Goal: Transaction & Acquisition: Book appointment/travel/reservation

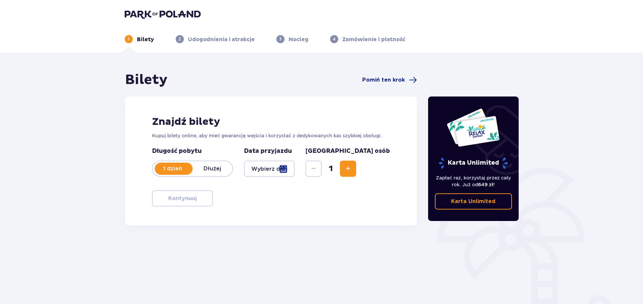
click at [295, 167] on div at bounding box center [269, 169] width 51 height 16
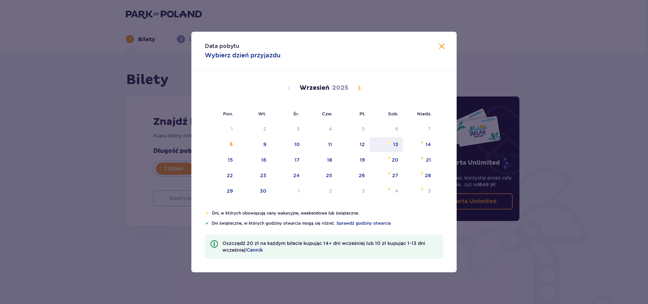
click at [395, 144] on div "13" at bounding box center [395, 144] width 5 height 7
click at [391, 143] on img "sobota, 13 września 2025" at bounding box center [389, 142] width 4 height 4
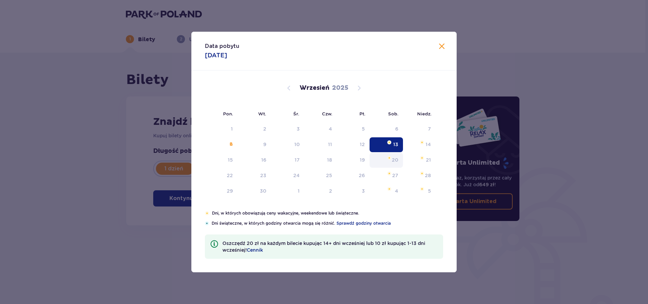
type input "13.09.25"
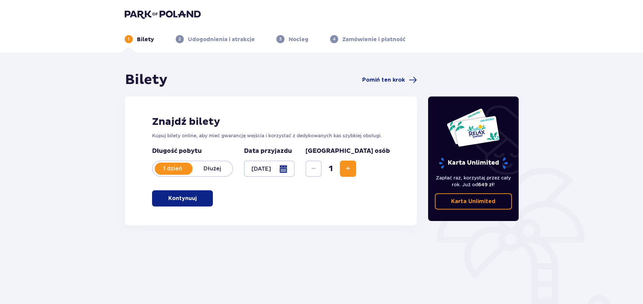
click at [137, 15] on img at bounding box center [163, 13] width 76 height 9
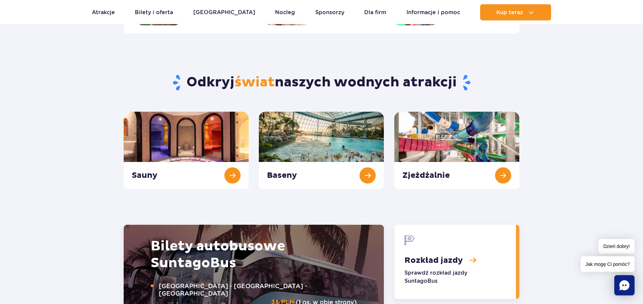
scroll to position [654, 0]
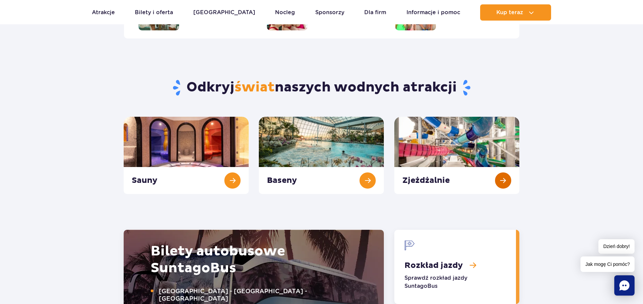
click at [498, 181] on link "Zjeżdżalnie" at bounding box center [456, 155] width 125 height 77
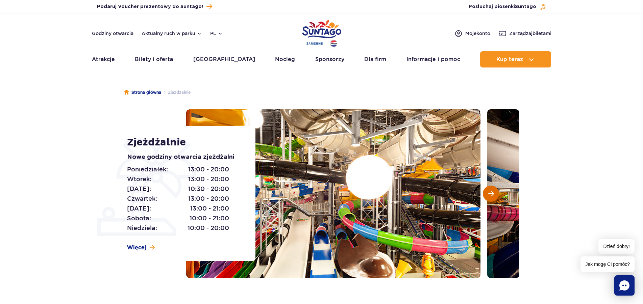
click at [489, 193] on span "Następny slajd" at bounding box center [491, 194] width 6 height 6
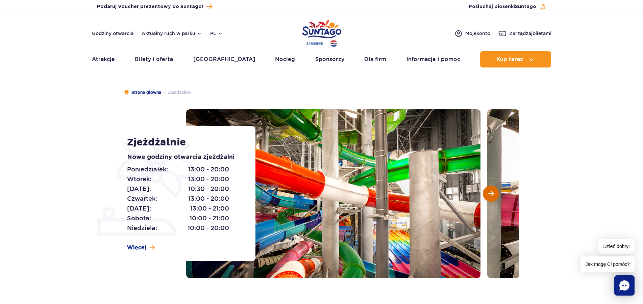
click at [494, 188] on button "Następny slajd" at bounding box center [490, 194] width 16 height 16
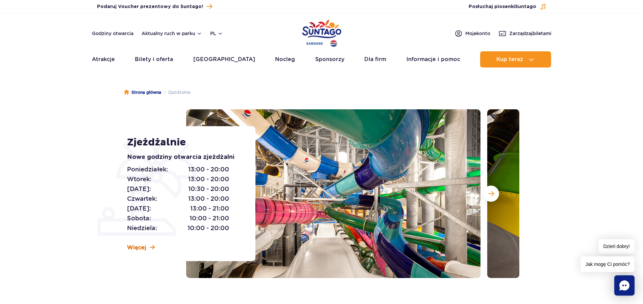
click at [146, 246] on span "Więcej" at bounding box center [136, 247] width 19 height 7
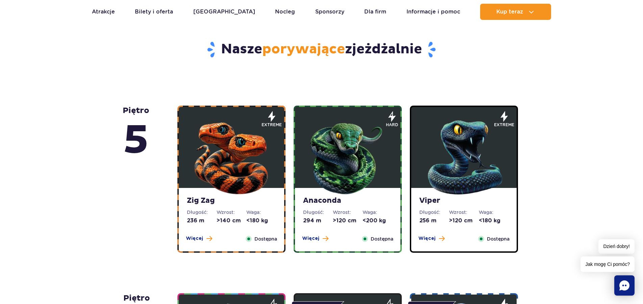
scroll to position [340, 0]
click at [272, 131] on figure at bounding box center [231, 147] width 105 height 81
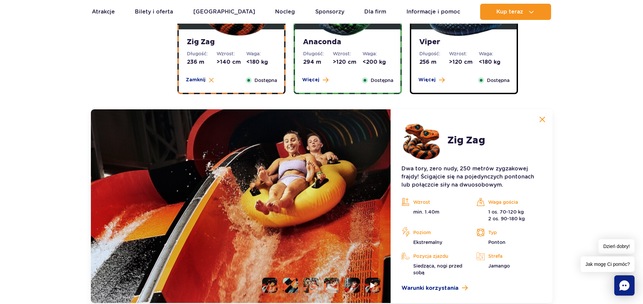
scroll to position [361, 0]
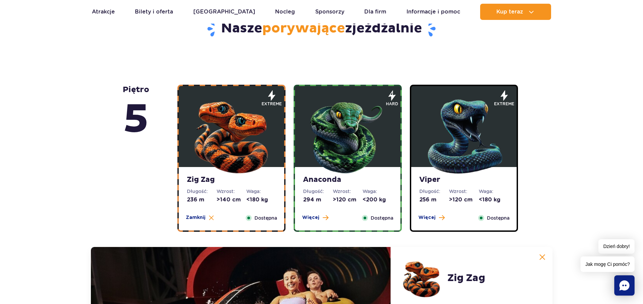
click at [350, 146] on img at bounding box center [347, 135] width 81 height 81
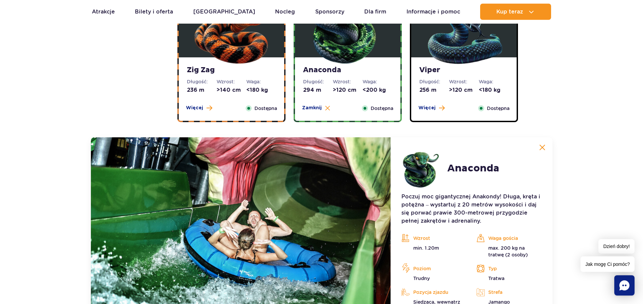
scroll to position [395, 0]
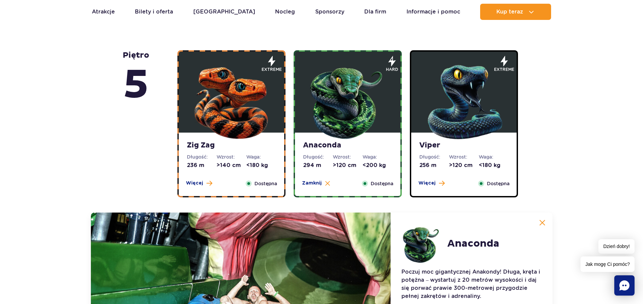
click at [458, 120] on img at bounding box center [463, 100] width 81 height 81
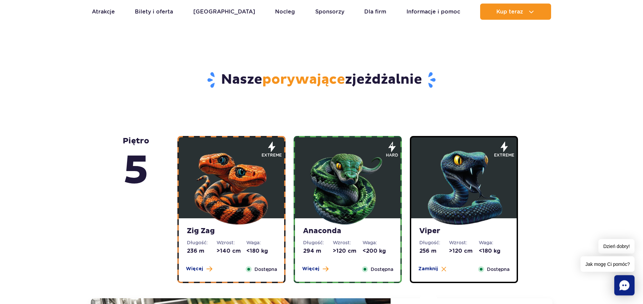
scroll to position [361, 0]
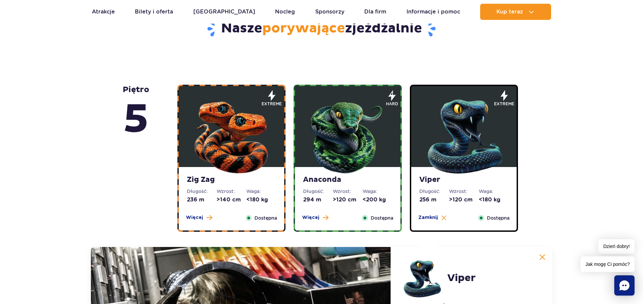
click at [249, 127] on img at bounding box center [231, 135] width 81 height 81
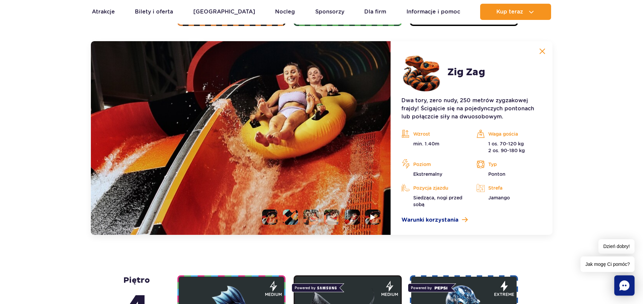
scroll to position [568, 0]
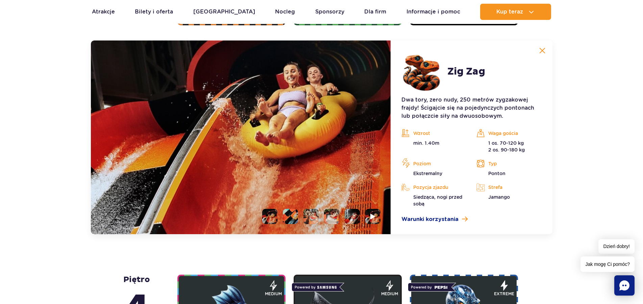
click at [292, 212] on li at bounding box center [290, 216] width 15 height 15
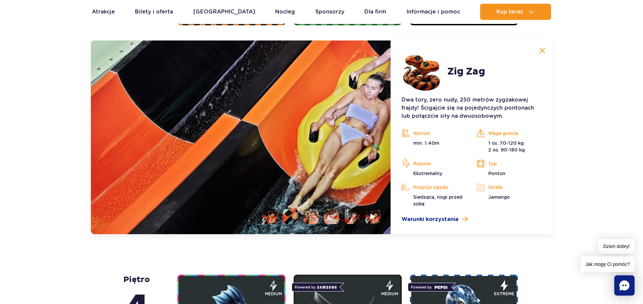
click at [311, 215] on li at bounding box center [310, 216] width 15 height 15
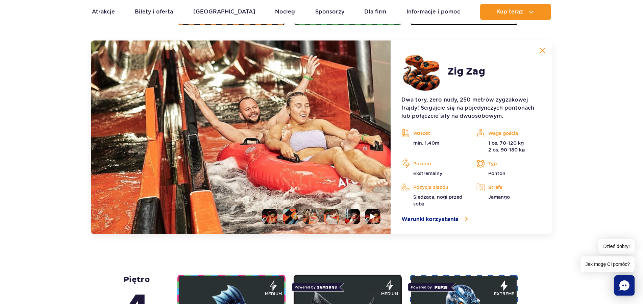
click at [333, 215] on li at bounding box center [331, 216] width 15 height 15
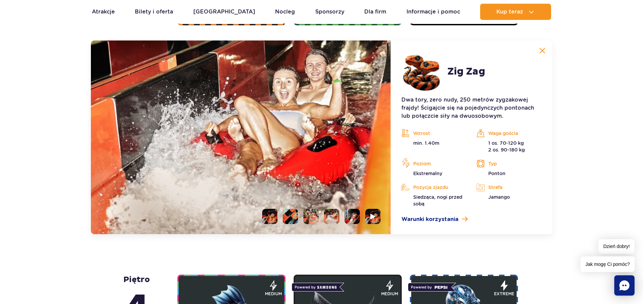
click at [351, 217] on li at bounding box center [351, 216] width 15 height 15
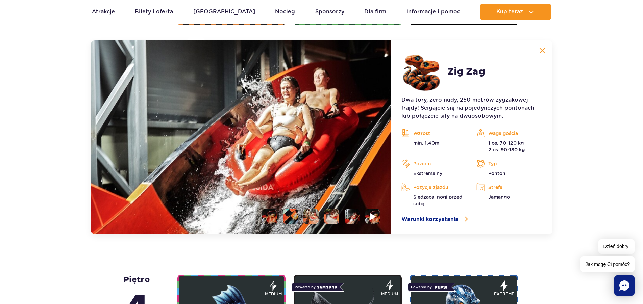
click at [372, 216] on img at bounding box center [373, 217] width 6 height 8
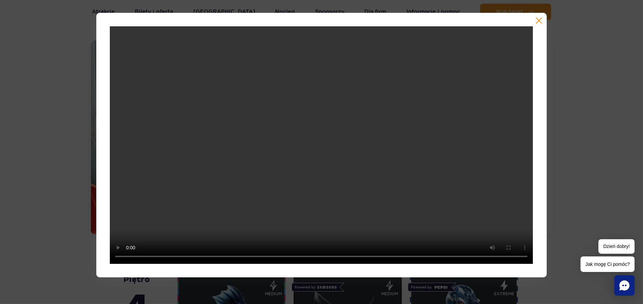
click at [538, 20] on button "button" at bounding box center [538, 20] width 7 height 7
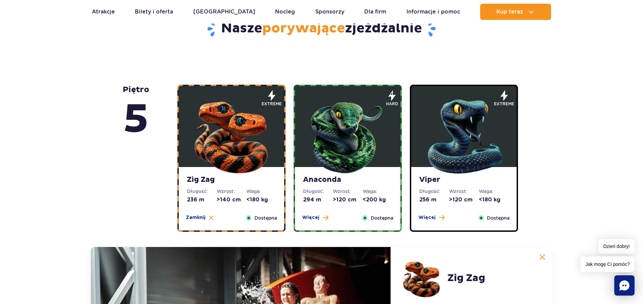
click at [332, 144] on img at bounding box center [347, 135] width 81 height 81
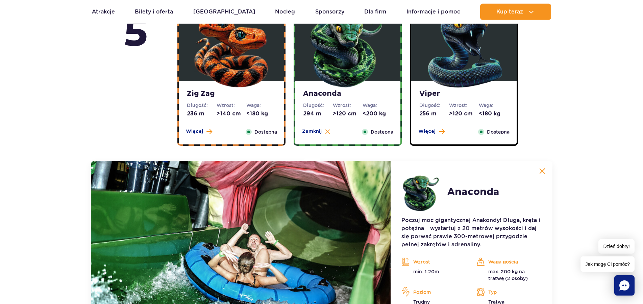
scroll to position [395, 0]
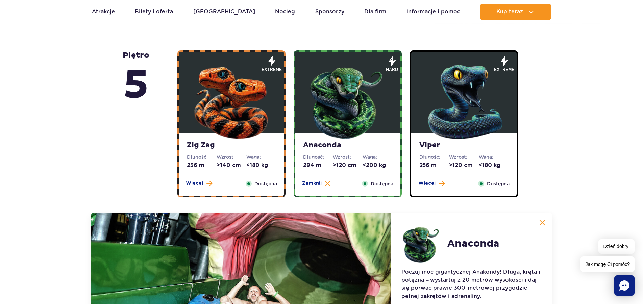
click at [458, 129] on img at bounding box center [463, 100] width 81 height 81
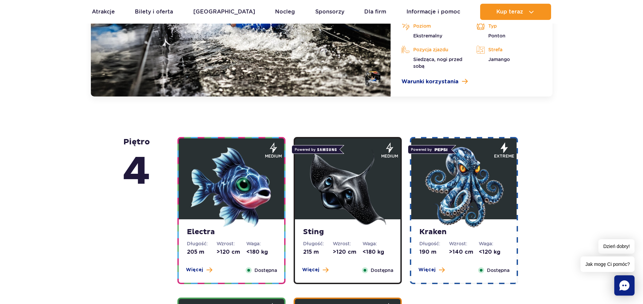
scroll to position [809, 0]
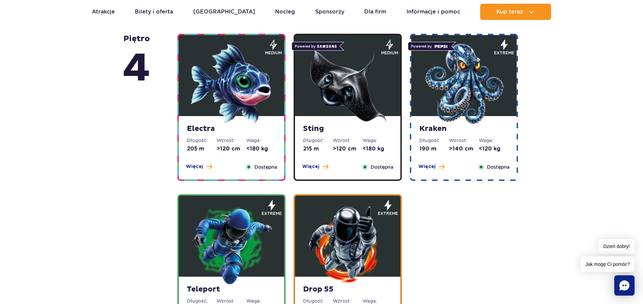
click at [250, 83] on img at bounding box center [231, 84] width 81 height 81
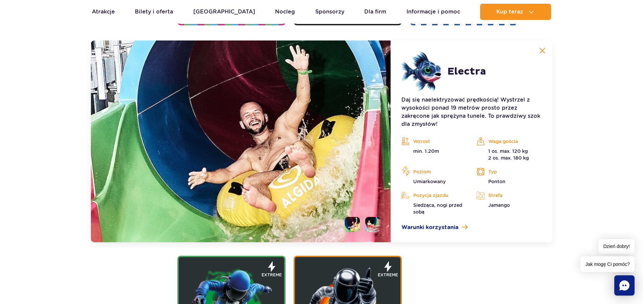
scroll to position [549, 0]
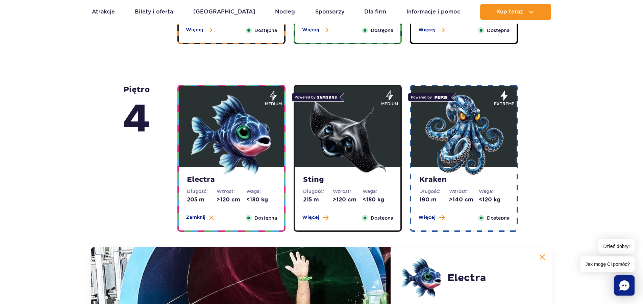
click at [350, 148] on img at bounding box center [347, 135] width 81 height 81
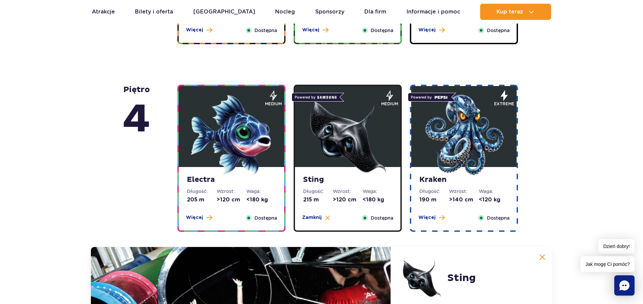
click at [454, 135] on img at bounding box center [463, 135] width 81 height 81
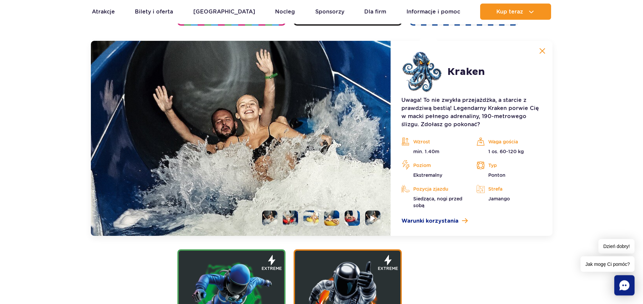
scroll to position [755, 0]
drag, startPoint x: 288, startPoint y: 217, endPoint x: 305, endPoint y: 217, distance: 16.5
click at [288, 217] on li at bounding box center [290, 217] width 15 height 15
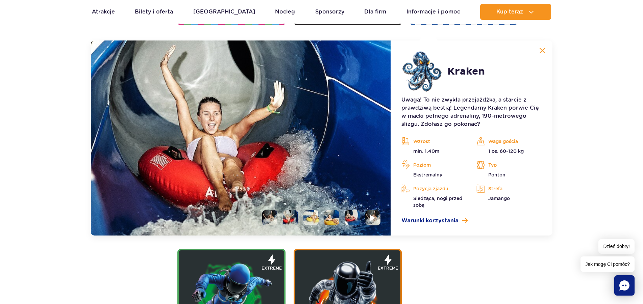
click at [311, 219] on li at bounding box center [310, 217] width 15 height 15
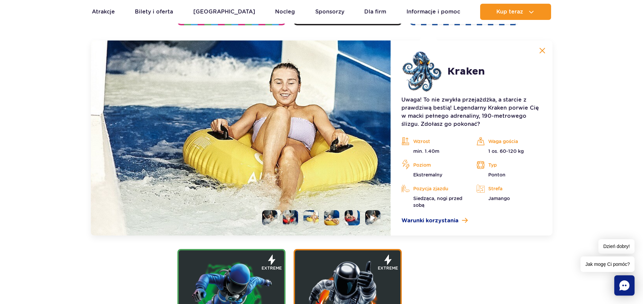
click at [337, 221] on li at bounding box center [331, 217] width 15 height 15
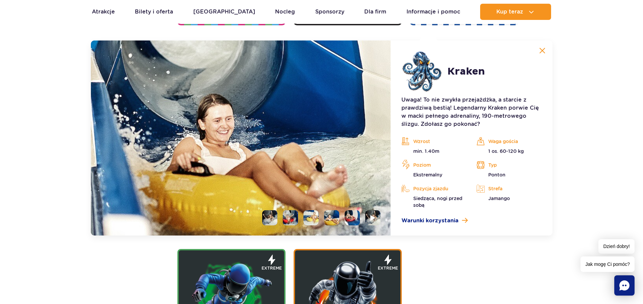
click at [350, 215] on li at bounding box center [351, 217] width 15 height 15
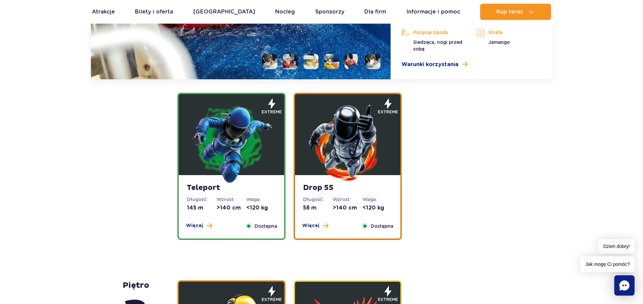
scroll to position [893, 0]
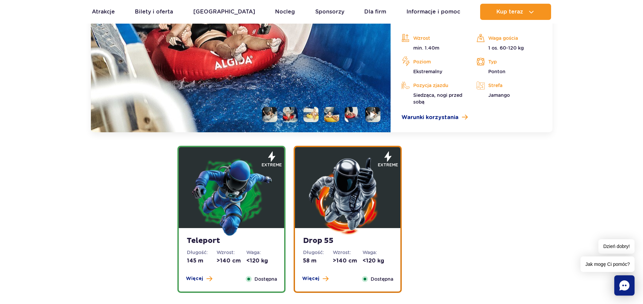
click at [234, 212] on img at bounding box center [231, 196] width 81 height 81
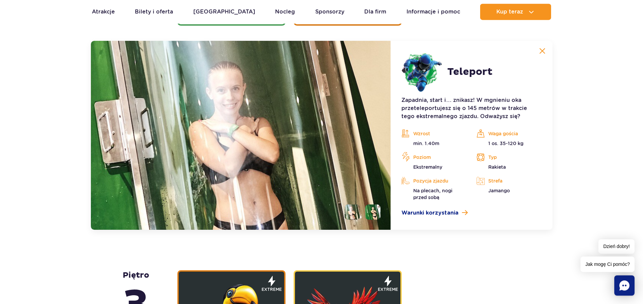
scroll to position [916, 0]
click at [371, 211] on li at bounding box center [372, 211] width 15 height 15
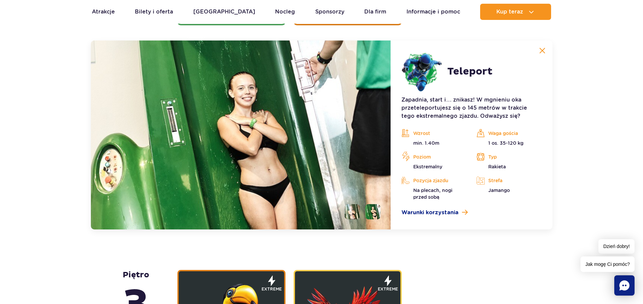
click at [354, 212] on li at bounding box center [351, 211] width 15 height 15
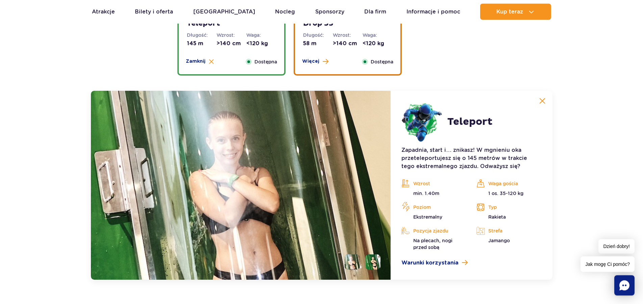
scroll to position [813, 0]
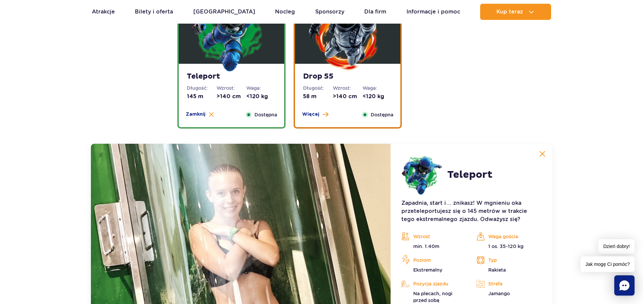
click at [351, 68] on img at bounding box center [347, 31] width 81 height 81
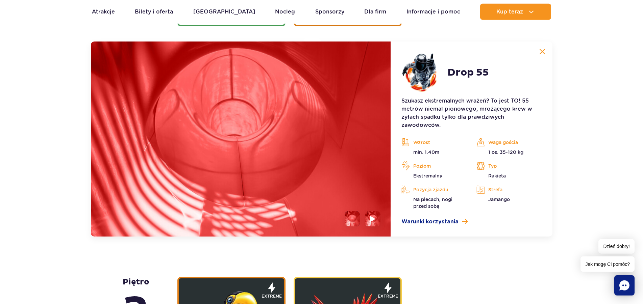
scroll to position [916, 0]
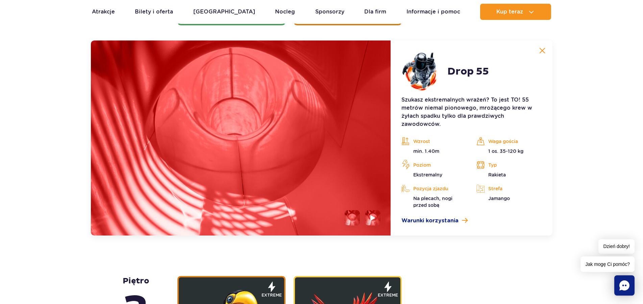
click at [353, 217] on li at bounding box center [351, 217] width 15 height 15
click at [374, 218] on img at bounding box center [373, 218] width 6 height 8
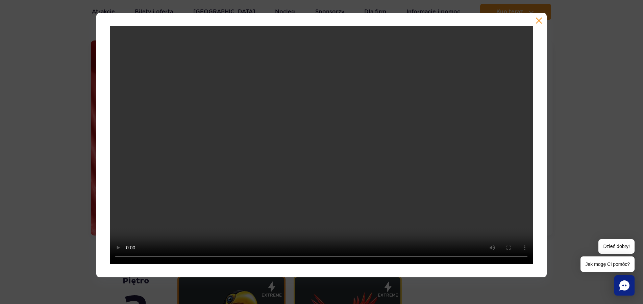
drag, startPoint x: 536, startPoint y: 19, endPoint x: 532, endPoint y: 23, distance: 5.7
click at [536, 20] on button "button" at bounding box center [538, 20] width 7 height 7
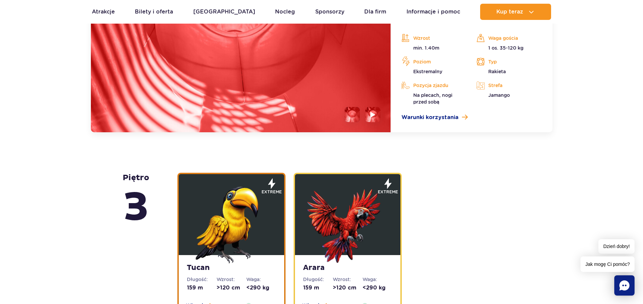
scroll to position [1088, 0]
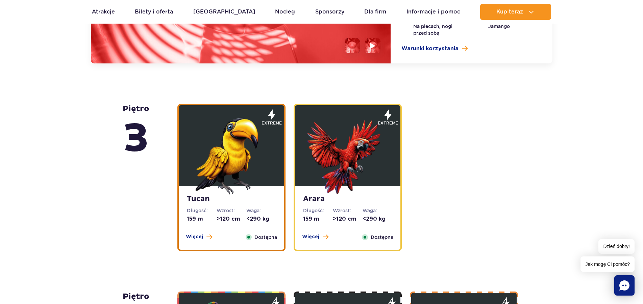
click at [244, 154] on img at bounding box center [231, 154] width 81 height 81
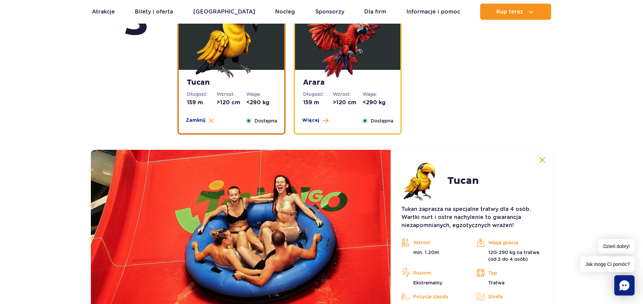
scroll to position [966, 0]
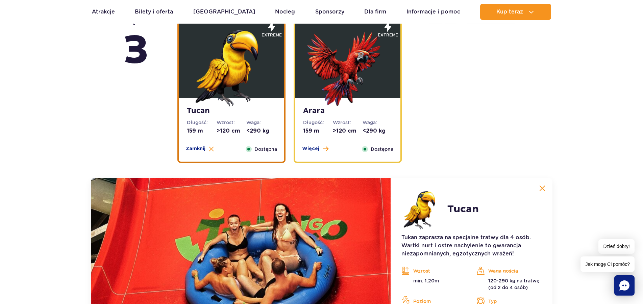
click at [319, 91] on img at bounding box center [347, 66] width 81 height 81
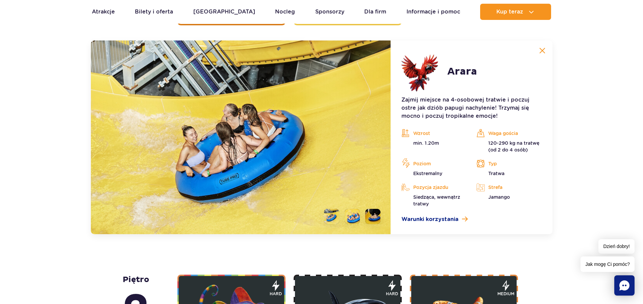
scroll to position [1310, 0]
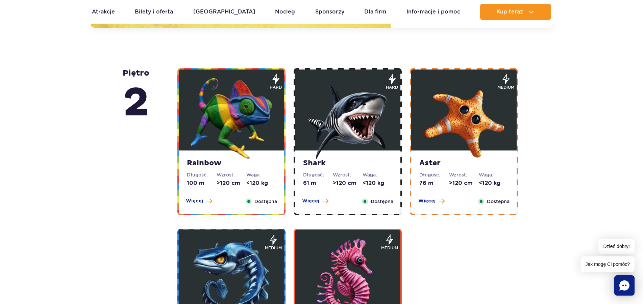
click at [221, 132] on img at bounding box center [231, 118] width 81 height 81
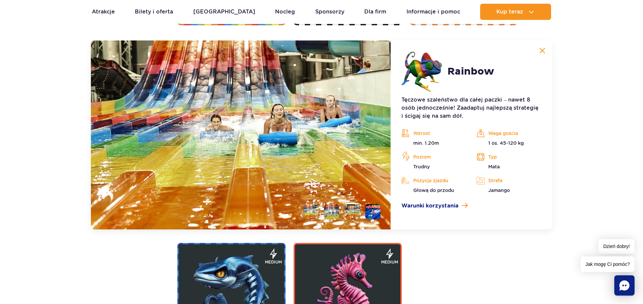
scroll to position [1429, 0]
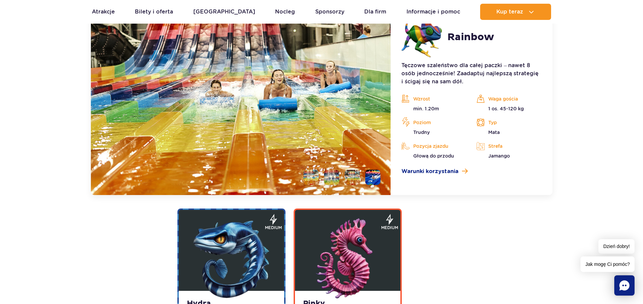
click at [234, 248] on img at bounding box center [231, 258] width 81 height 81
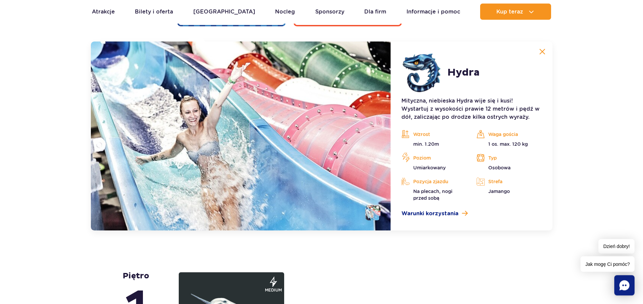
scroll to position [1452, 0]
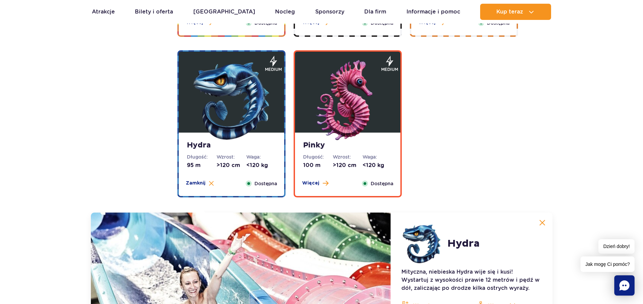
click at [342, 114] on img at bounding box center [347, 100] width 81 height 81
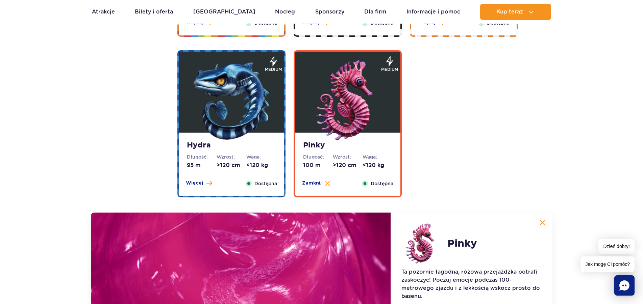
scroll to position [1487, 0]
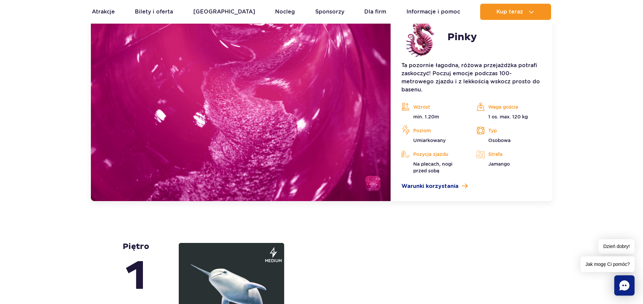
click at [376, 181] on li at bounding box center [372, 183] width 15 height 15
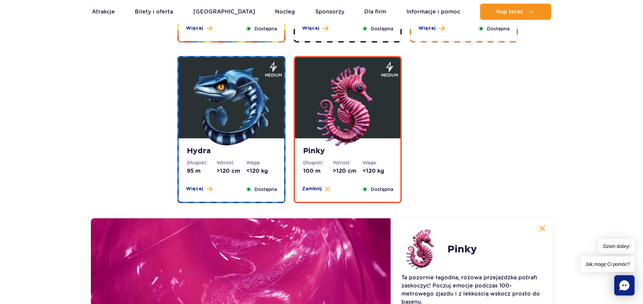
scroll to position [1108, 0]
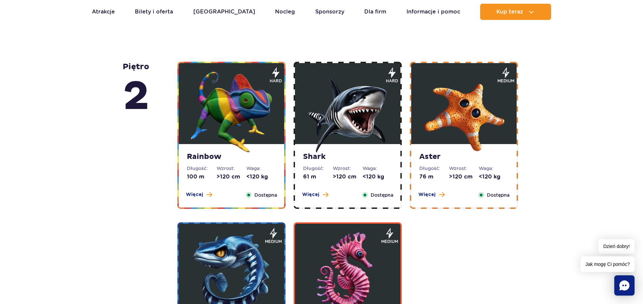
click at [352, 118] on img at bounding box center [347, 112] width 81 height 81
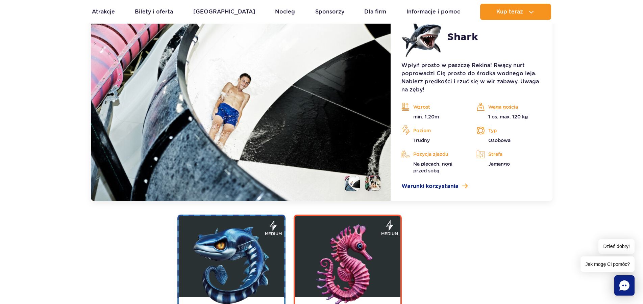
scroll to position [1188, 0]
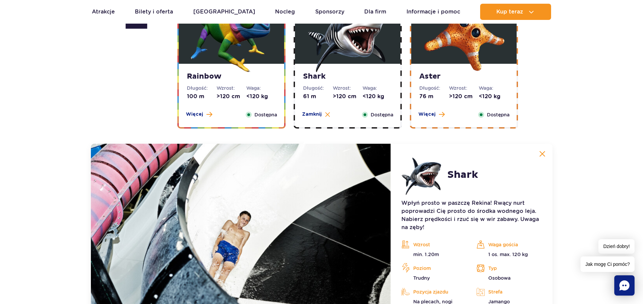
click at [456, 56] on img at bounding box center [463, 31] width 81 height 81
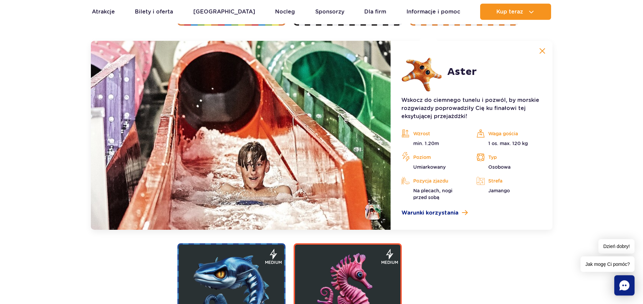
scroll to position [1291, 0]
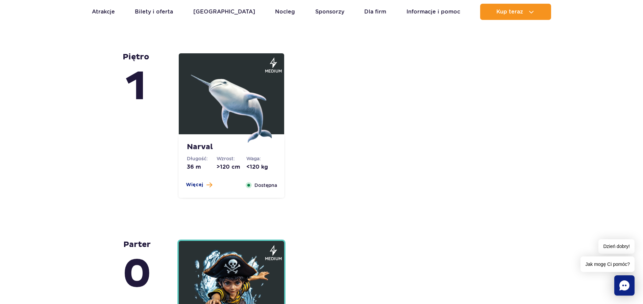
click at [231, 103] on img at bounding box center [231, 102] width 81 height 81
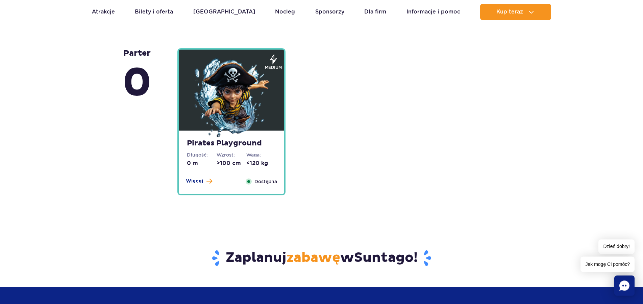
scroll to position [1881, 0]
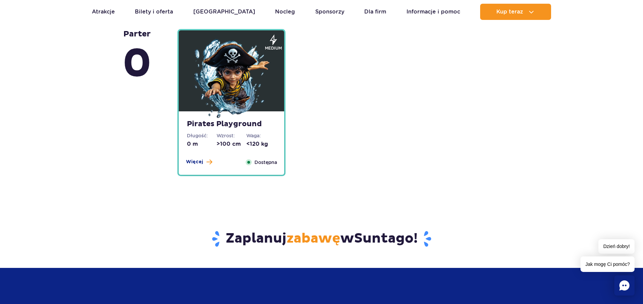
click at [251, 78] on img at bounding box center [231, 79] width 81 height 81
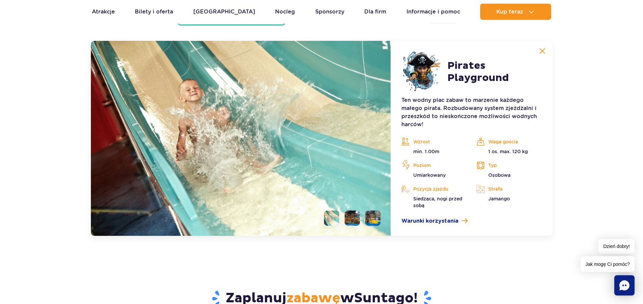
scroll to position [1828, 0]
click at [359, 215] on li at bounding box center [351, 217] width 15 height 15
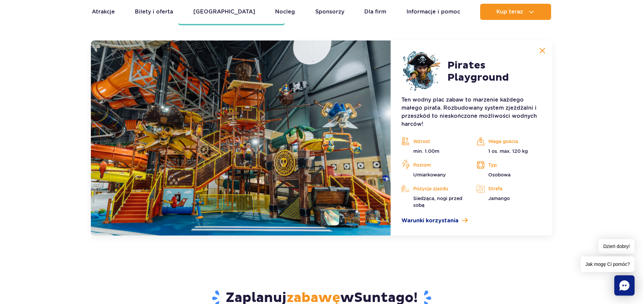
click at [374, 216] on li at bounding box center [372, 217] width 15 height 15
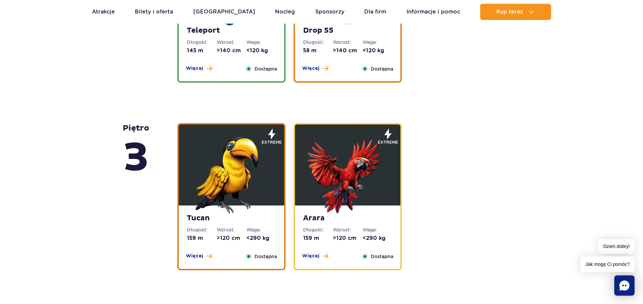
scroll to position [794, 0]
